Goal: Communication & Community: Answer question/provide support

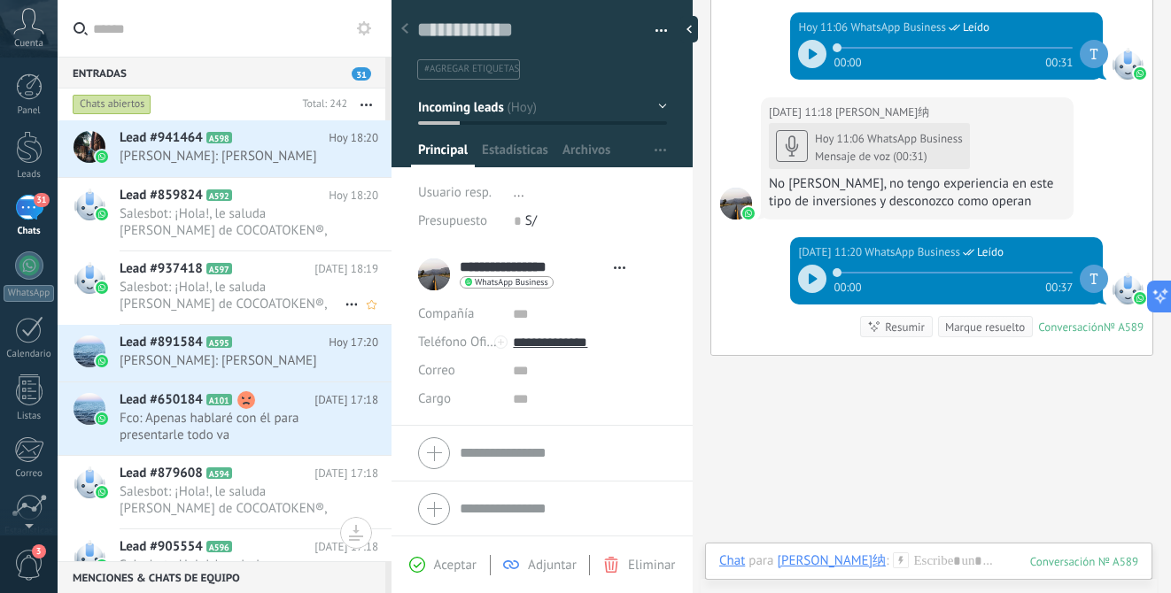
click at [284, 288] on span "Salesbot: ¡Hola!, le saluda [PERSON_NAME] de COCOATOKEN®, será un placer compar…" at bounding box center [232, 296] width 225 height 34
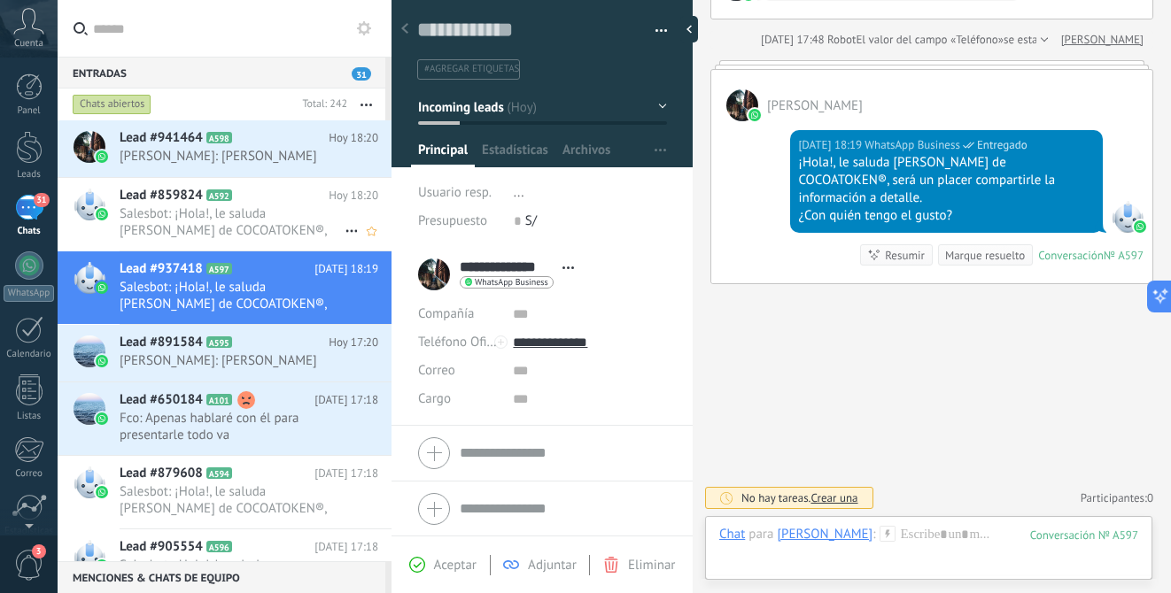
click at [288, 222] on span "Salesbot: ¡Hola!, le saluda [PERSON_NAME] de COCOATOKEN®, será un placer compar…" at bounding box center [232, 222] width 225 height 34
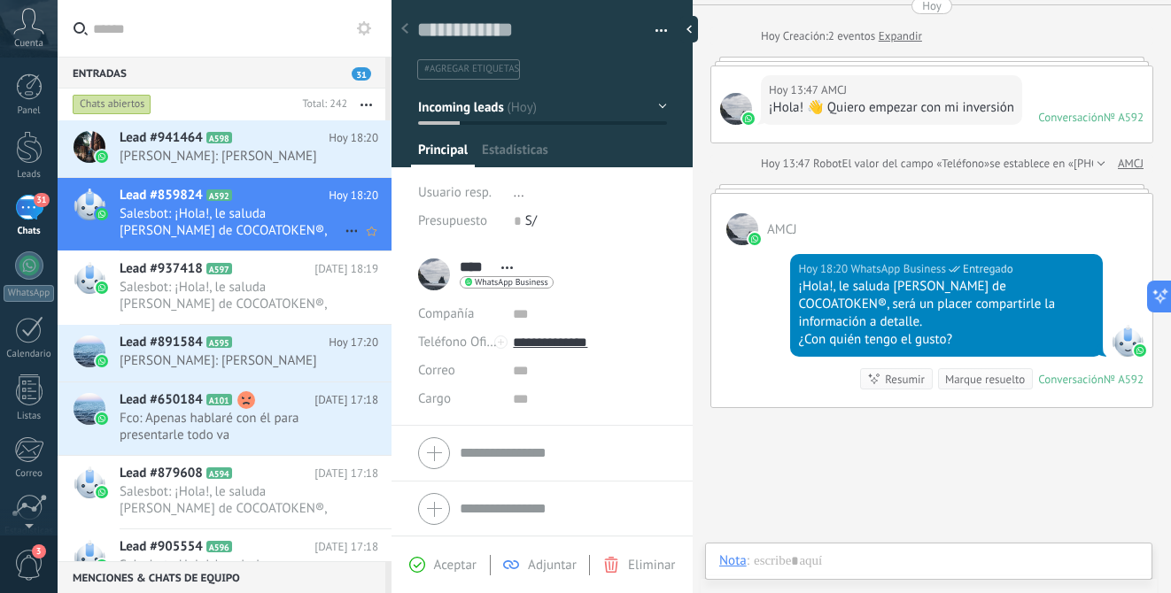
scroll to position [27, 0]
click at [290, 276] on h2 "Lead #937418 A597" at bounding box center [217, 269] width 195 height 18
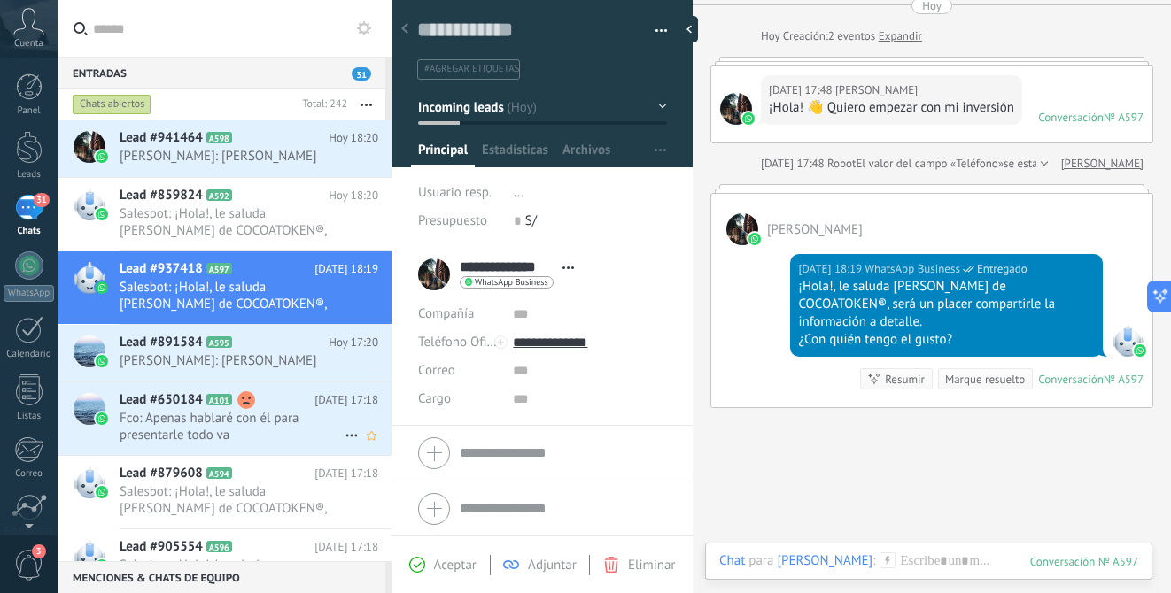
click at [250, 455] on div "Lead #650184 A101 [DATE] 17:18 Fco: Apenas hablaré con él para presentarle todo…" at bounding box center [256, 419] width 272 height 73
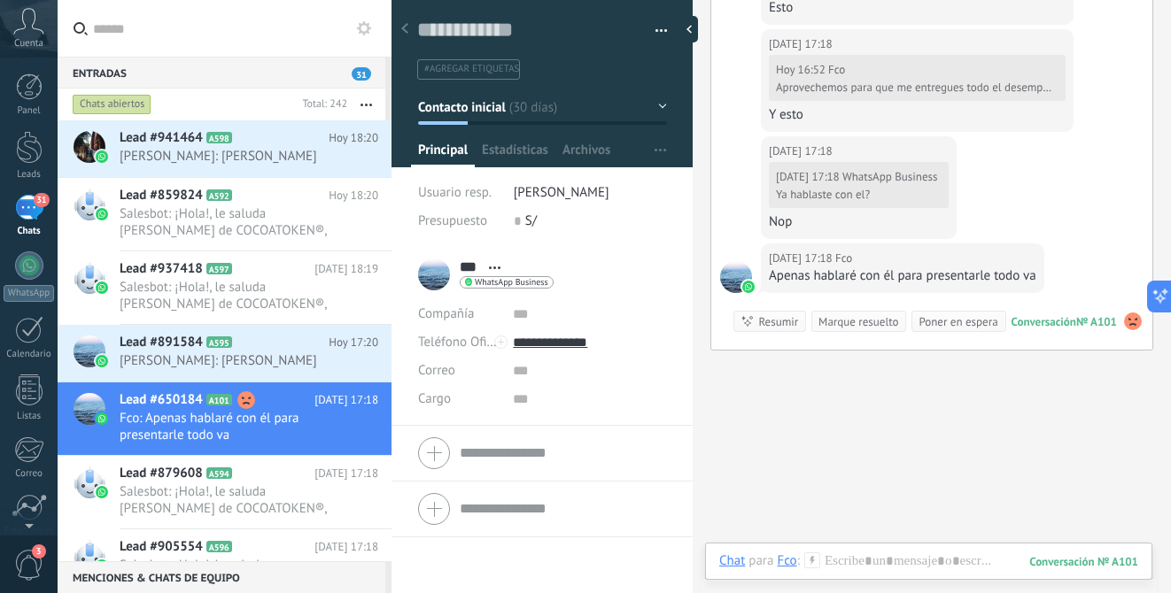
scroll to position [27, 0]
click at [274, 284] on span "Salesbot: ¡Hola!, le saluda [PERSON_NAME] de COCOATOKEN®, será un placer compar…" at bounding box center [232, 296] width 225 height 34
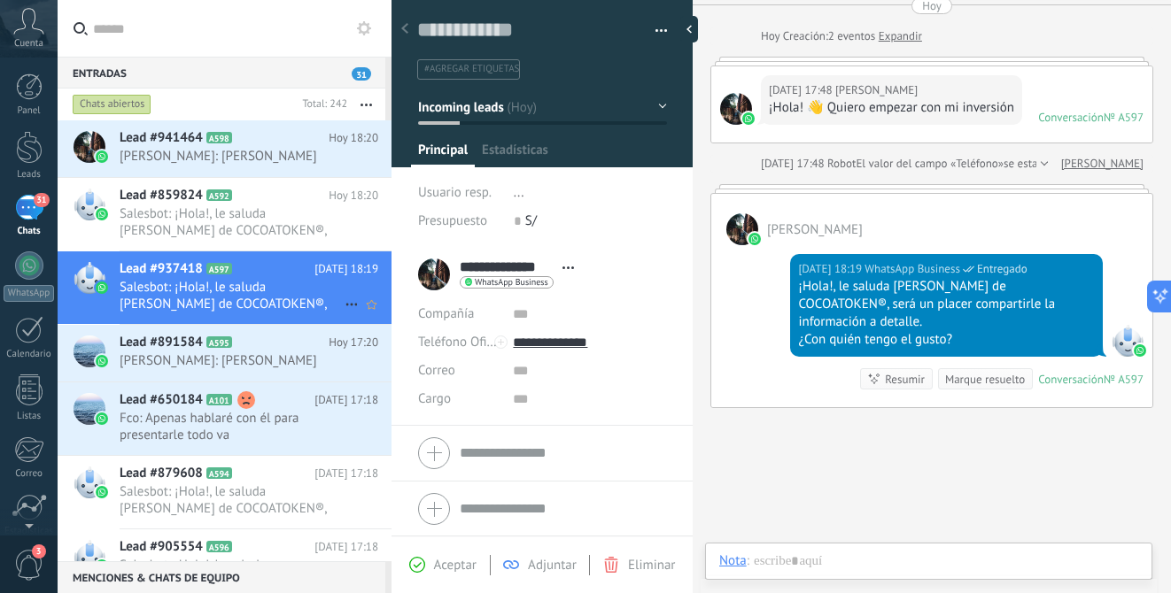
scroll to position [27, 0]
click at [289, 430] on span "Fco: Apenas hablaré con él para presentarle todo va" at bounding box center [232, 427] width 225 height 34
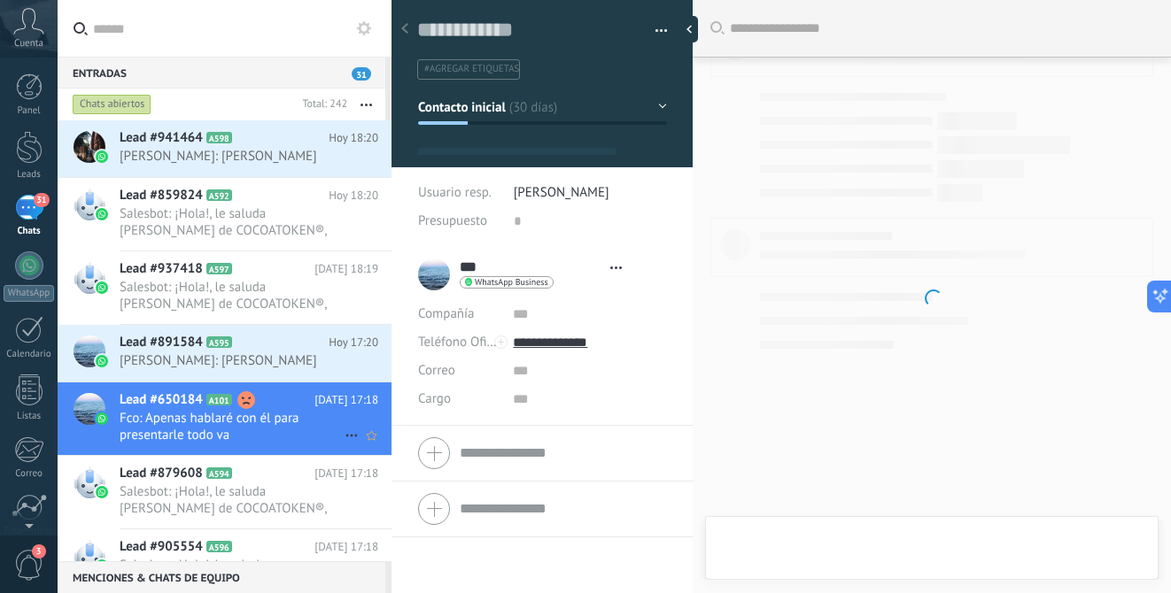
type textarea "**********"
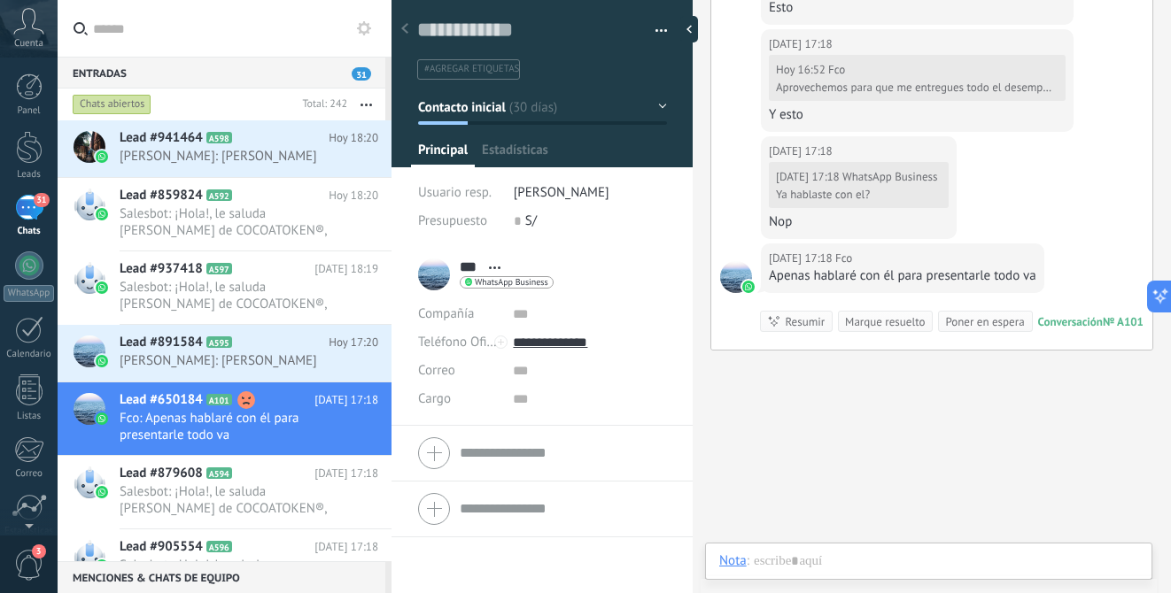
scroll to position [27, 0]
